Goal: Information Seeking & Learning: Learn about a topic

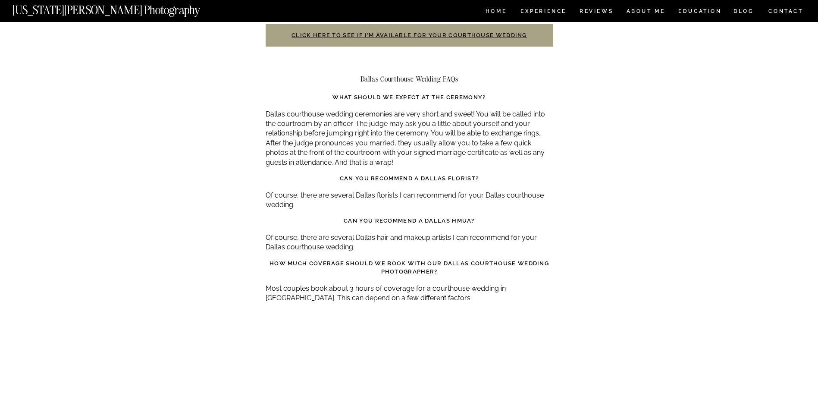
scroll to position [1683, 0]
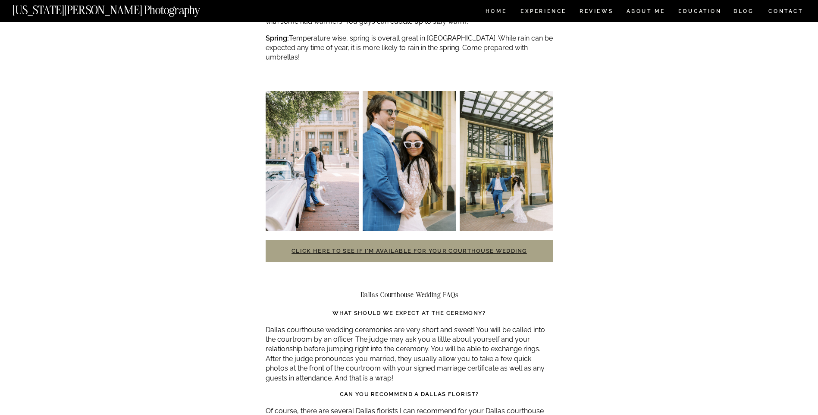
click at [483, 248] on link "Click here to see if I’m available for your courthouse wedding" at bounding box center [410, 251] width 236 height 6
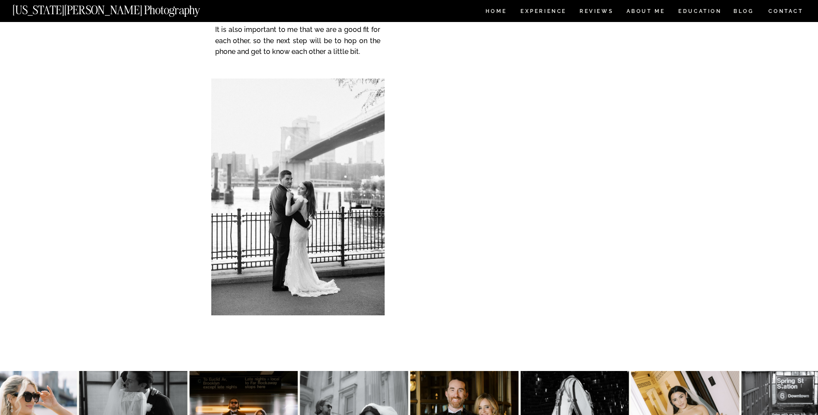
scroll to position [259, 0]
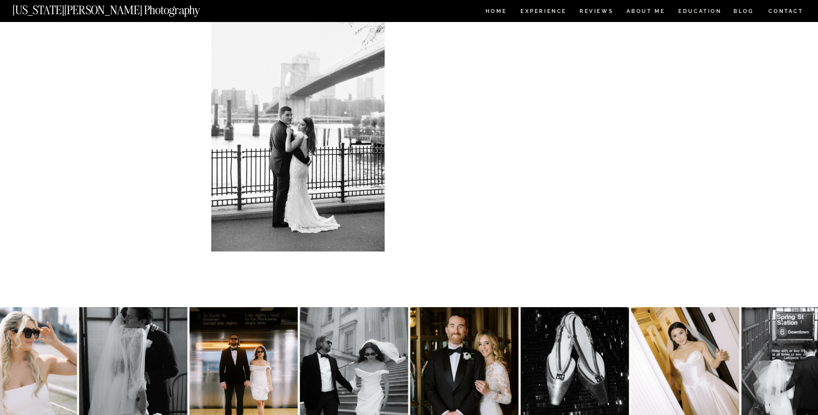
click at [714, 138] on div "CONTACT BLOG REVIEWS ABOUT ME Experience EDUCATION HOME [US_STATE][PERSON_NAME]…" at bounding box center [409, 154] width 818 height 826
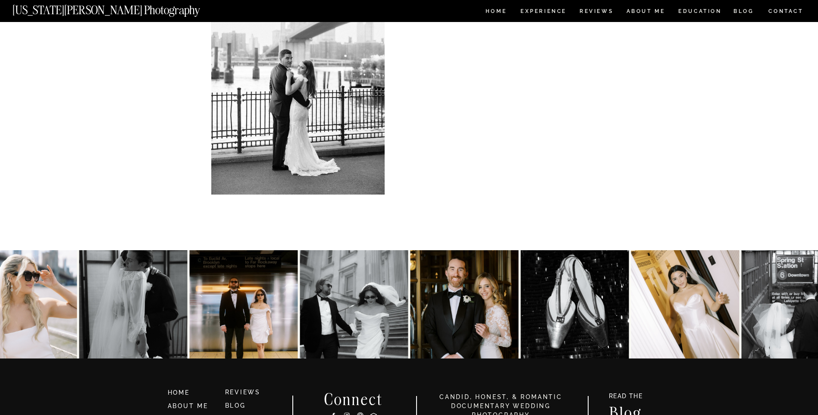
scroll to position [411, 0]
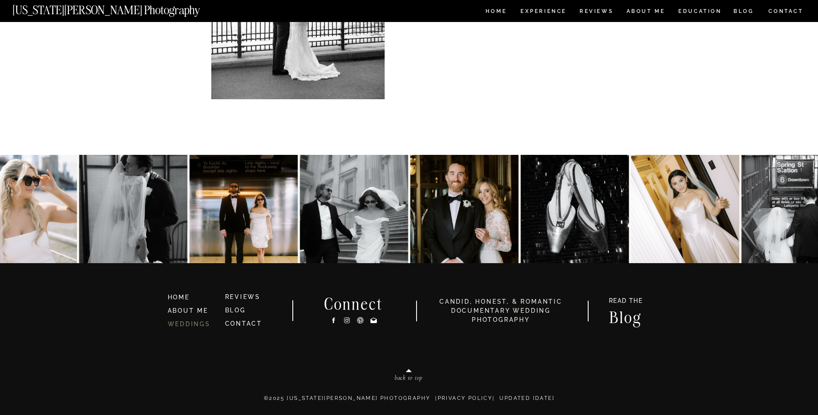
click at [192, 327] on link "WEDDINGS" at bounding box center [189, 324] width 43 height 7
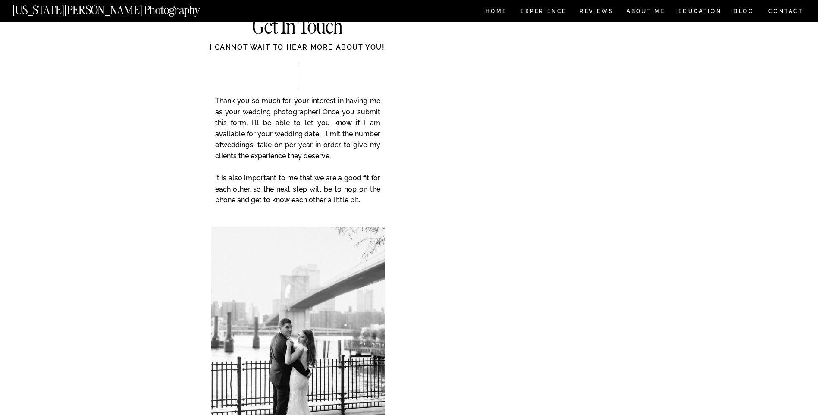
scroll to position [0, 0]
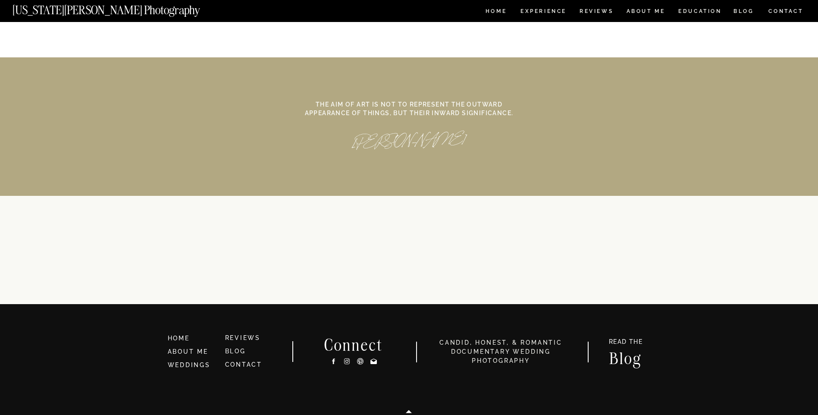
scroll to position [3958, 0]
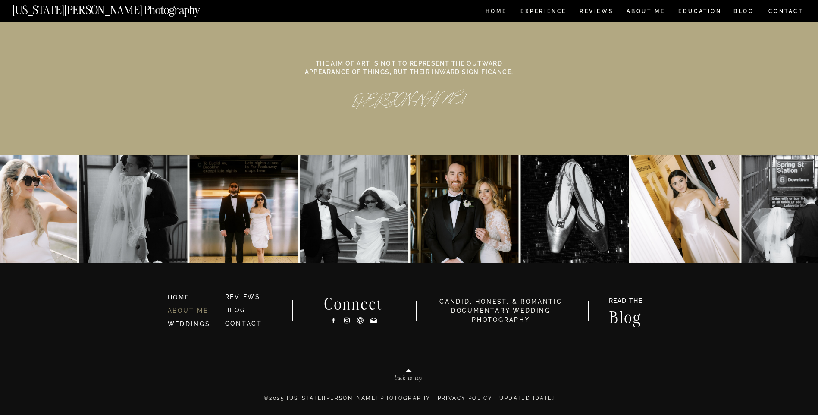
click at [193, 312] on link "ABOUT ME" at bounding box center [188, 310] width 41 height 7
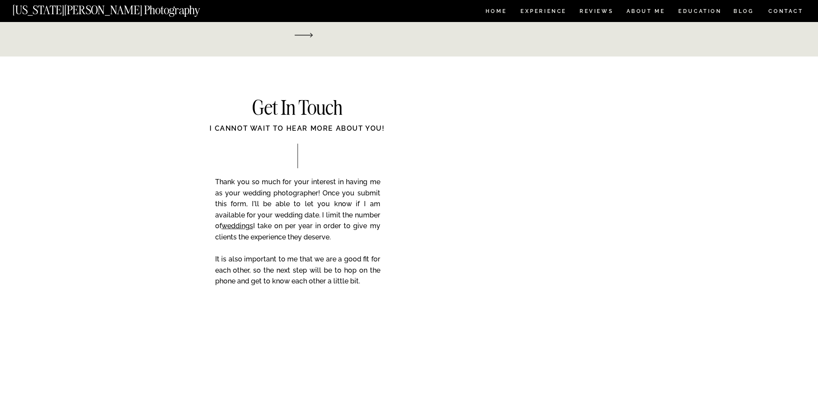
scroll to position [1553, 0]
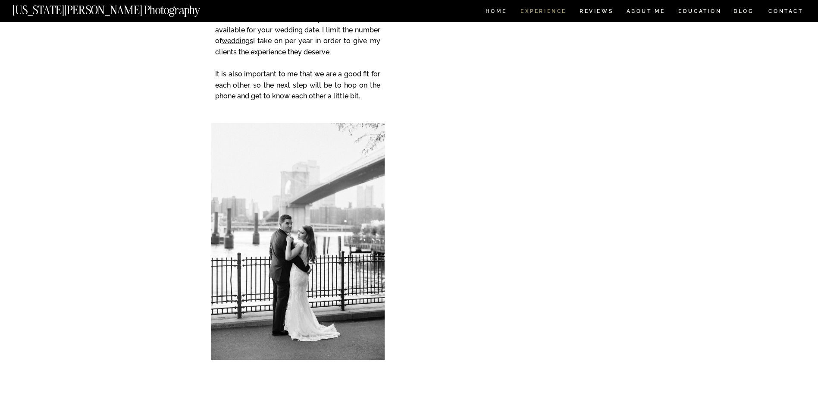
click at [551, 11] on nav "Experience" at bounding box center [543, 12] width 45 height 7
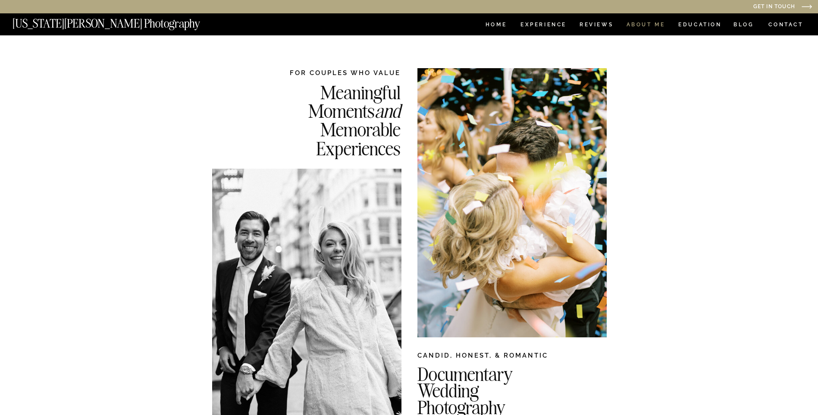
click at [656, 25] on nav "ABOUT ME" at bounding box center [645, 25] width 39 height 7
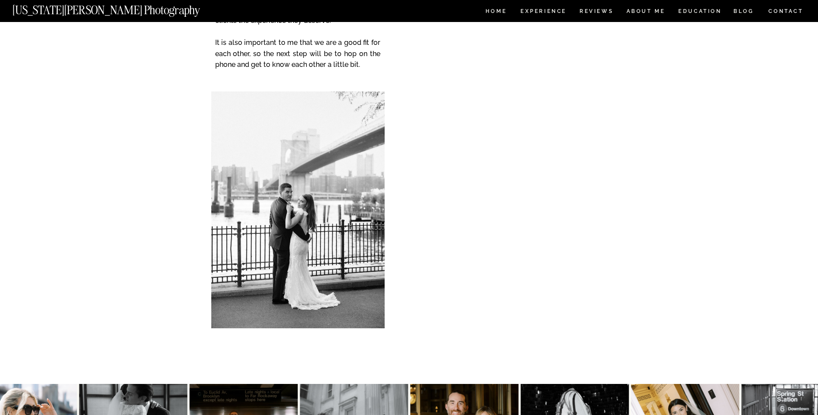
scroll to position [1683, 0]
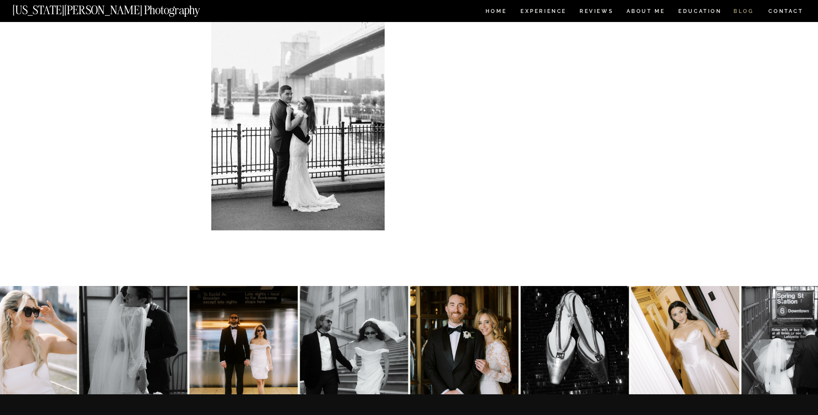
click at [749, 11] on nav "BLOG" at bounding box center [744, 12] width 21 height 7
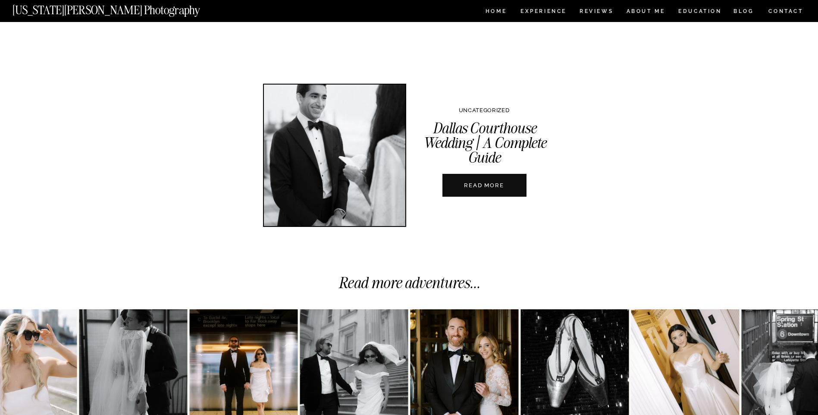
scroll to position [3106, 0]
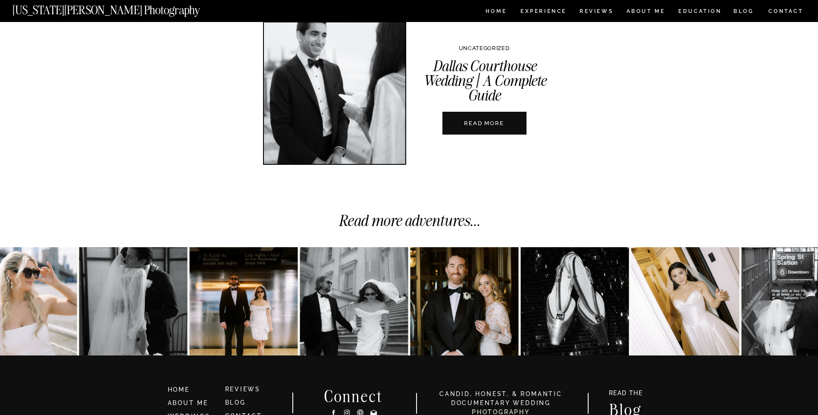
click at [490, 126] on nav "READ MORE" at bounding box center [485, 123] width 96 height 8
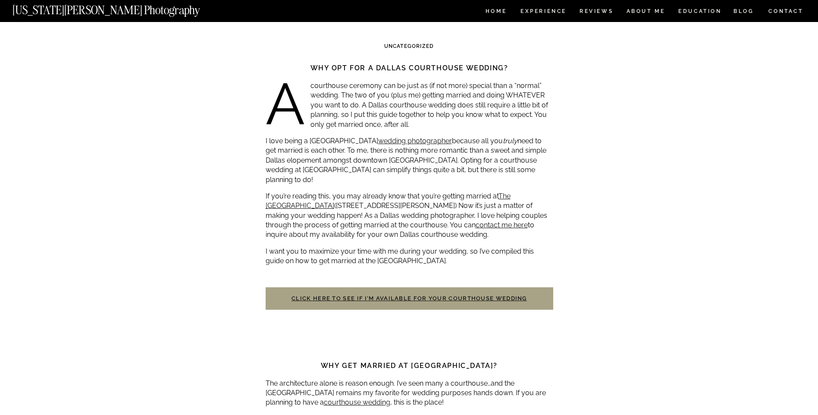
scroll to position [129, 0]
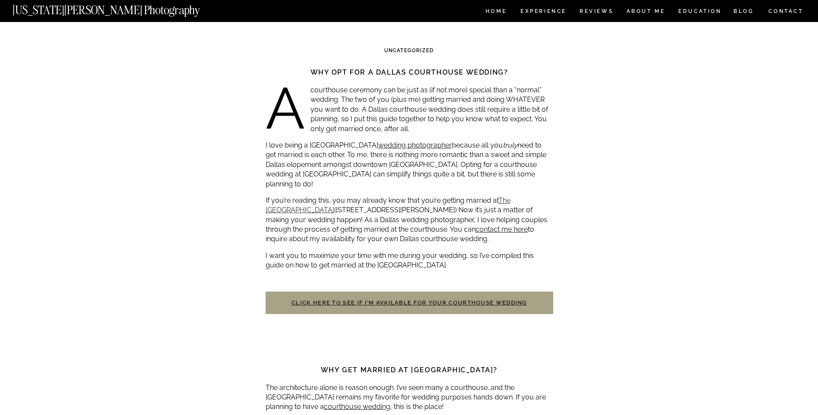
click at [511, 196] on link "The Dallas County Courthouse" at bounding box center [388, 205] width 245 height 18
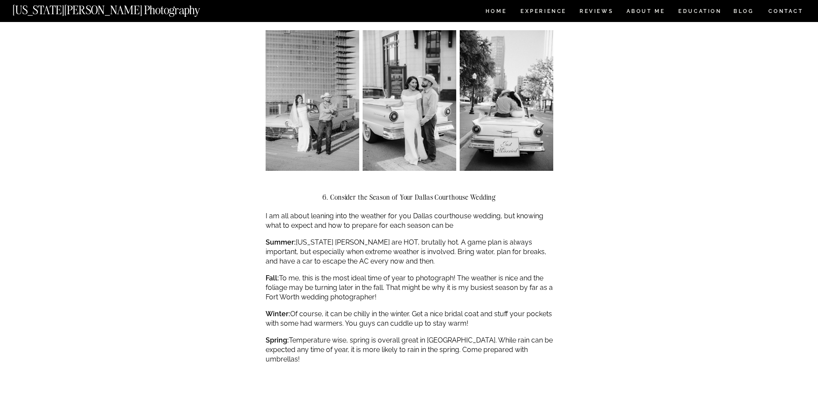
scroll to position [1122, 0]
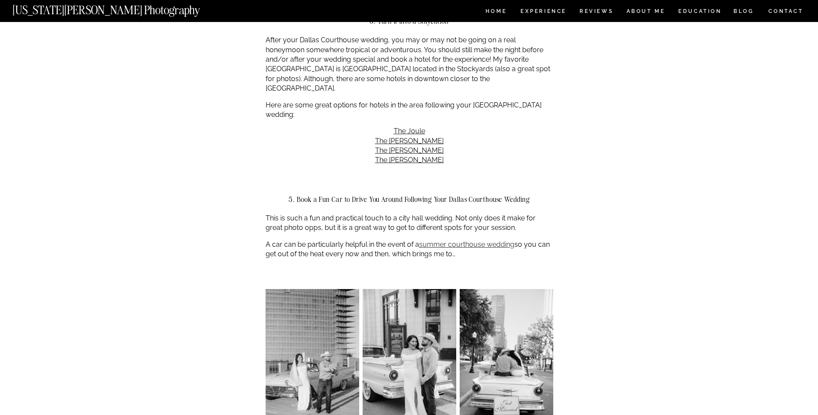
click at [459, 240] on link "summer courthouse wedding" at bounding box center [466, 244] width 95 height 8
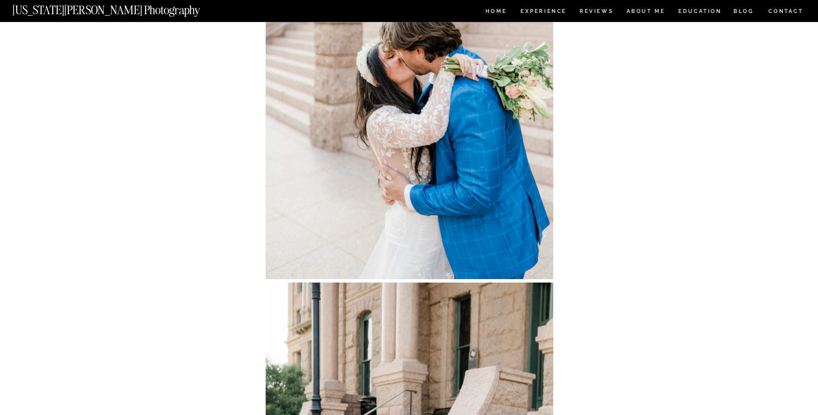
scroll to position [18811, 0]
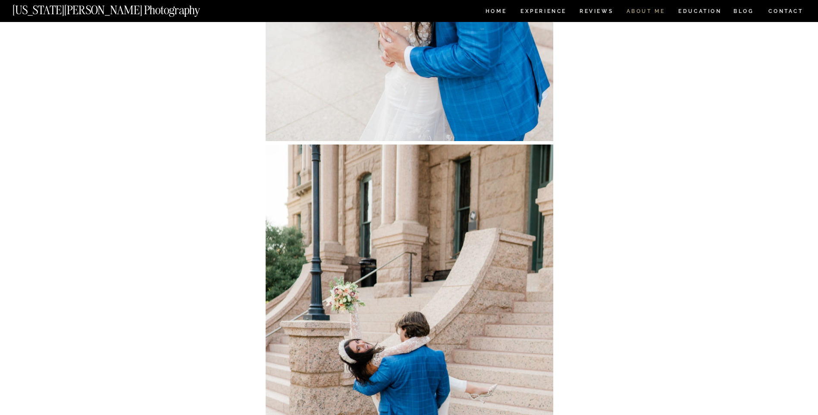
click at [652, 13] on nav "ABOUT ME" at bounding box center [645, 12] width 39 height 7
